Goal: Task Accomplishment & Management: Complete application form

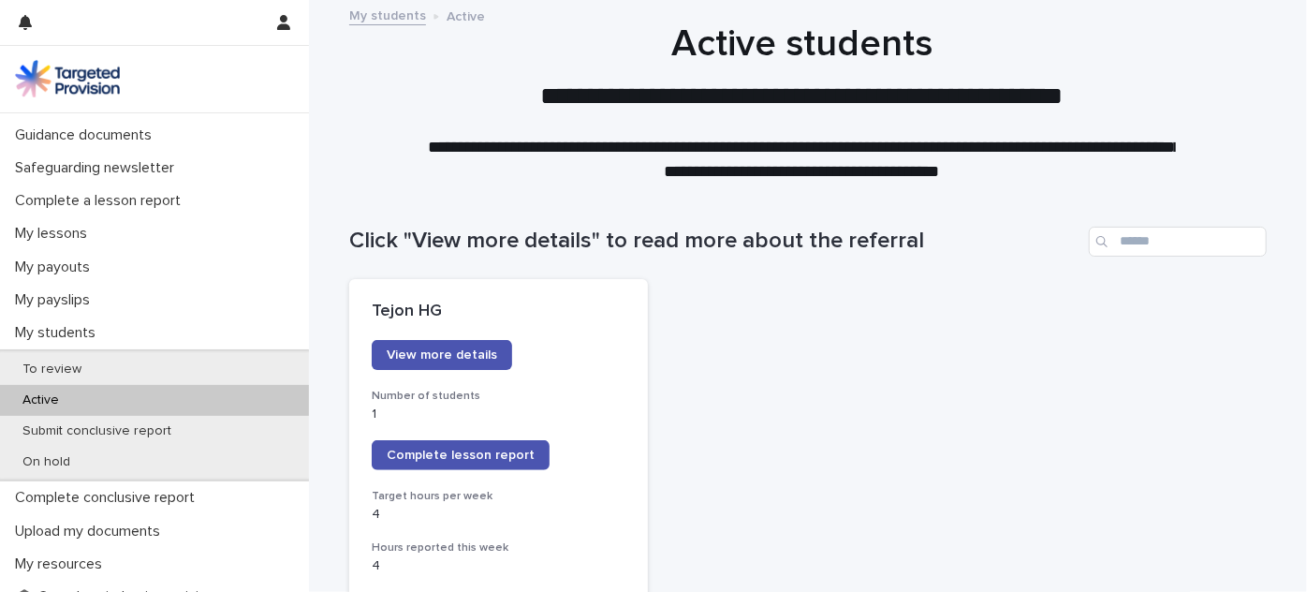
scroll to position [190, 0]
